Goal: Information Seeking & Learning: Learn about a topic

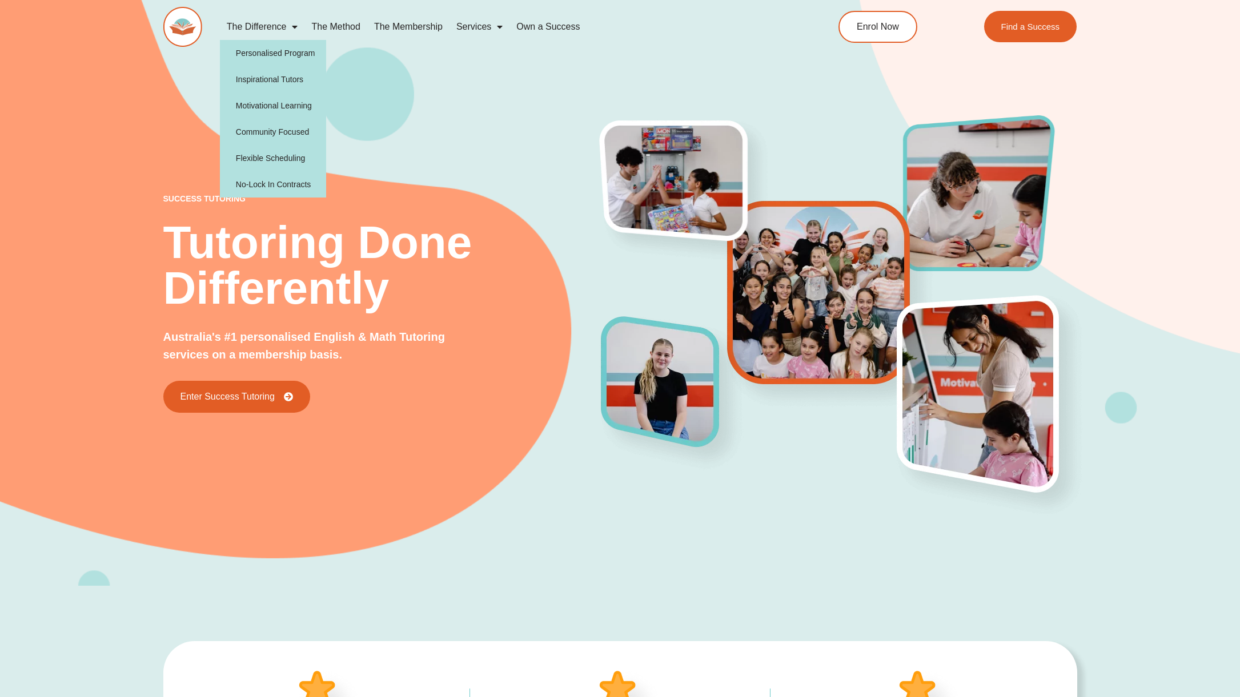
click at [274, 25] on link "The Difference" at bounding box center [262, 27] width 85 height 26
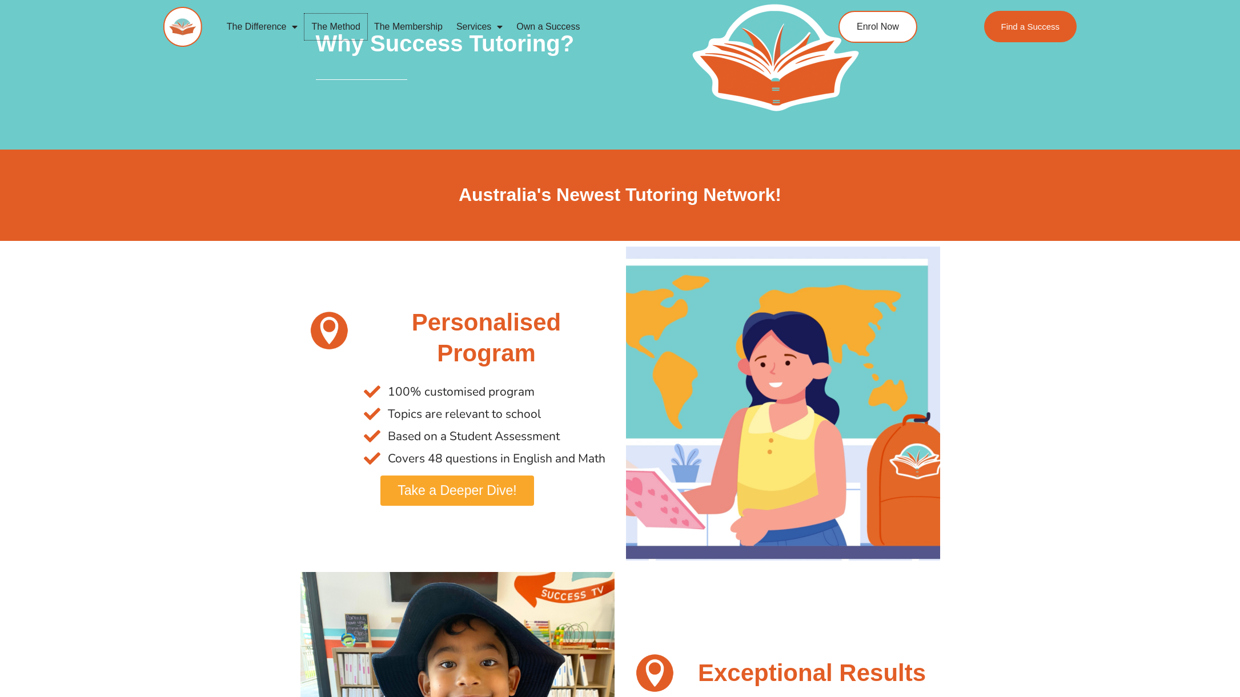
click at [334, 25] on link "The Method" at bounding box center [335, 27] width 62 height 26
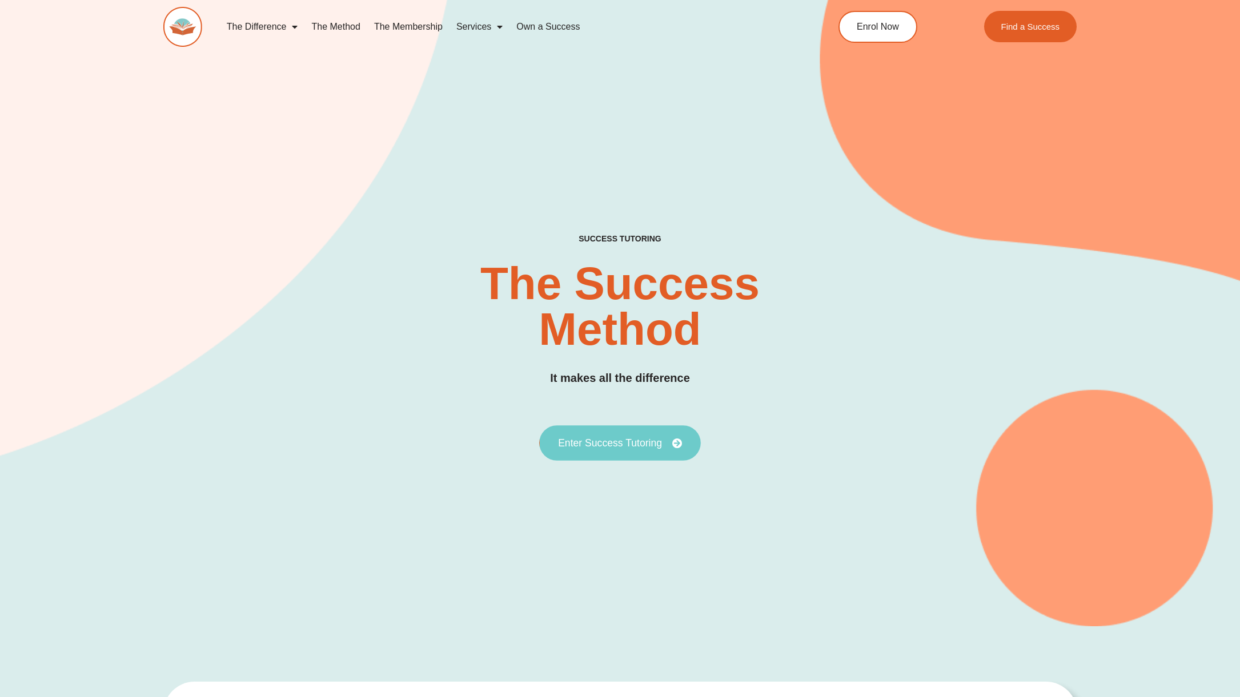
click at [621, 449] on link "Enter Success Tutoring" at bounding box center [620, 443] width 162 height 35
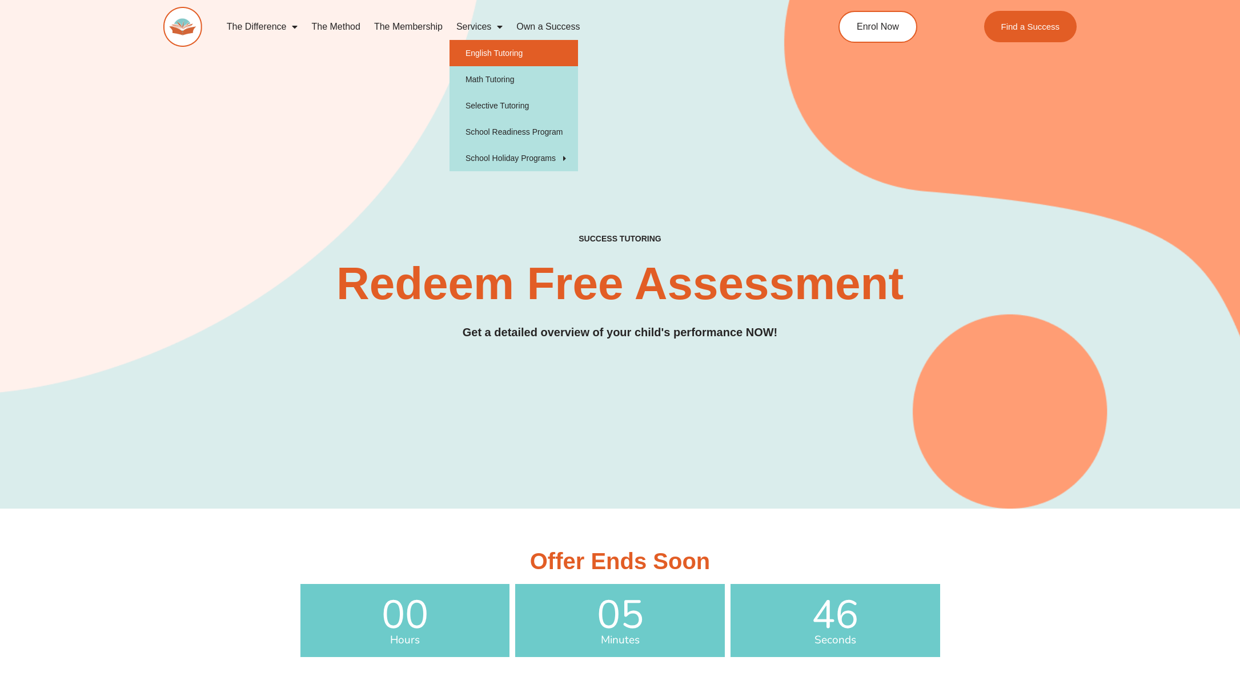
click at [476, 48] on link "English Tutoring" at bounding box center [514, 53] width 129 height 26
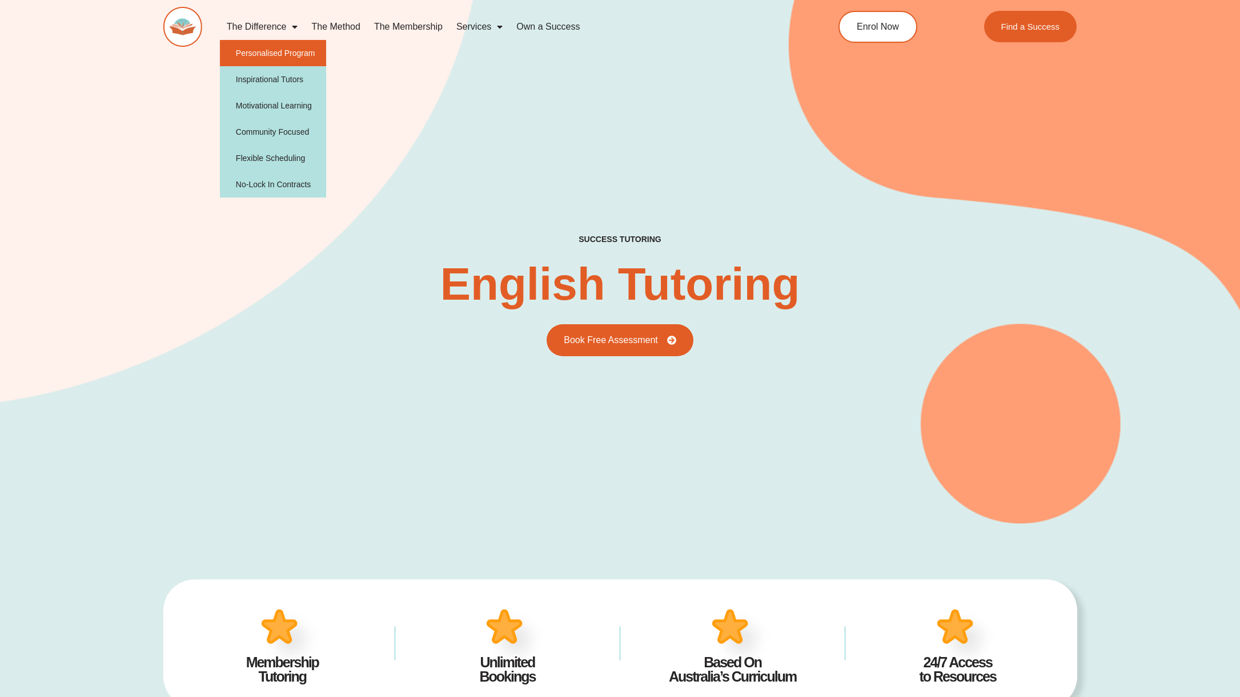
click at [259, 56] on link "Personalised Program" at bounding box center [273, 53] width 107 height 26
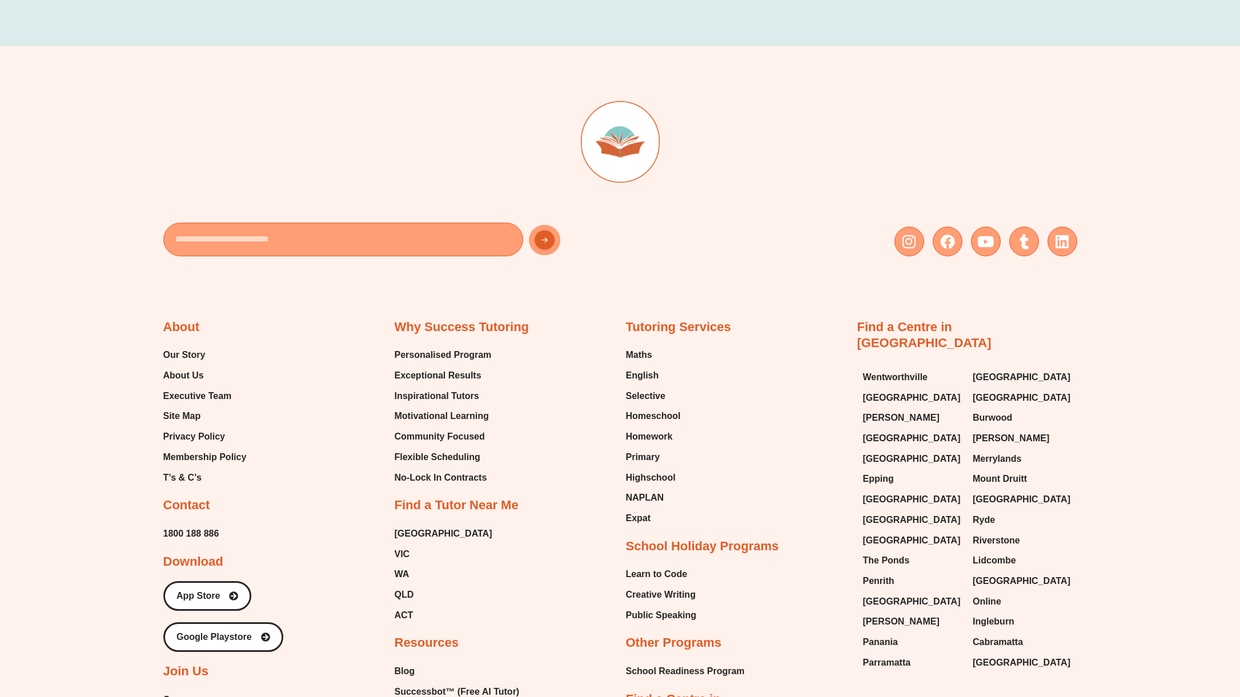
scroll to position [1926, 0]
